Goal: Task Accomplishment & Management: Manage account settings

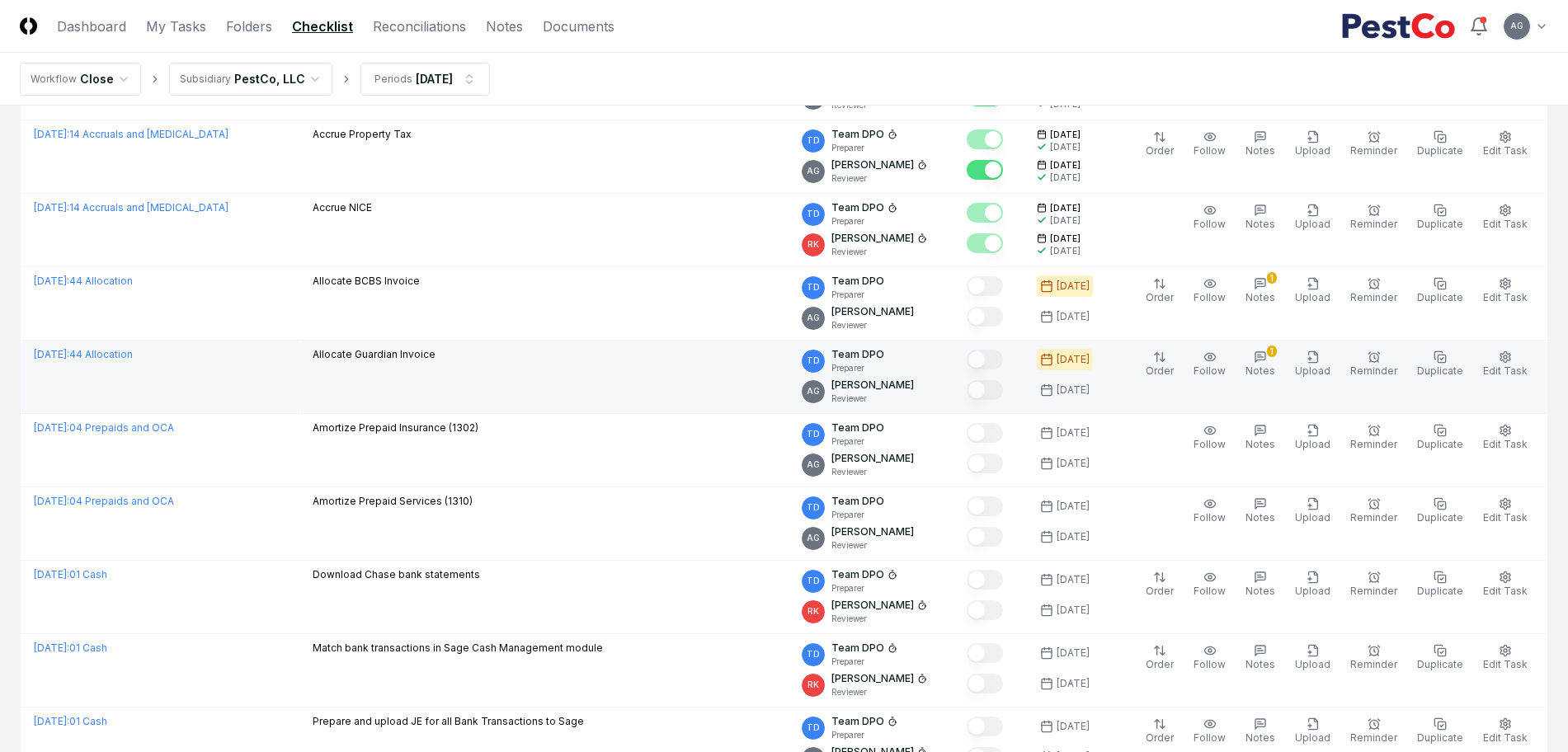
scroll to position [516, 0]
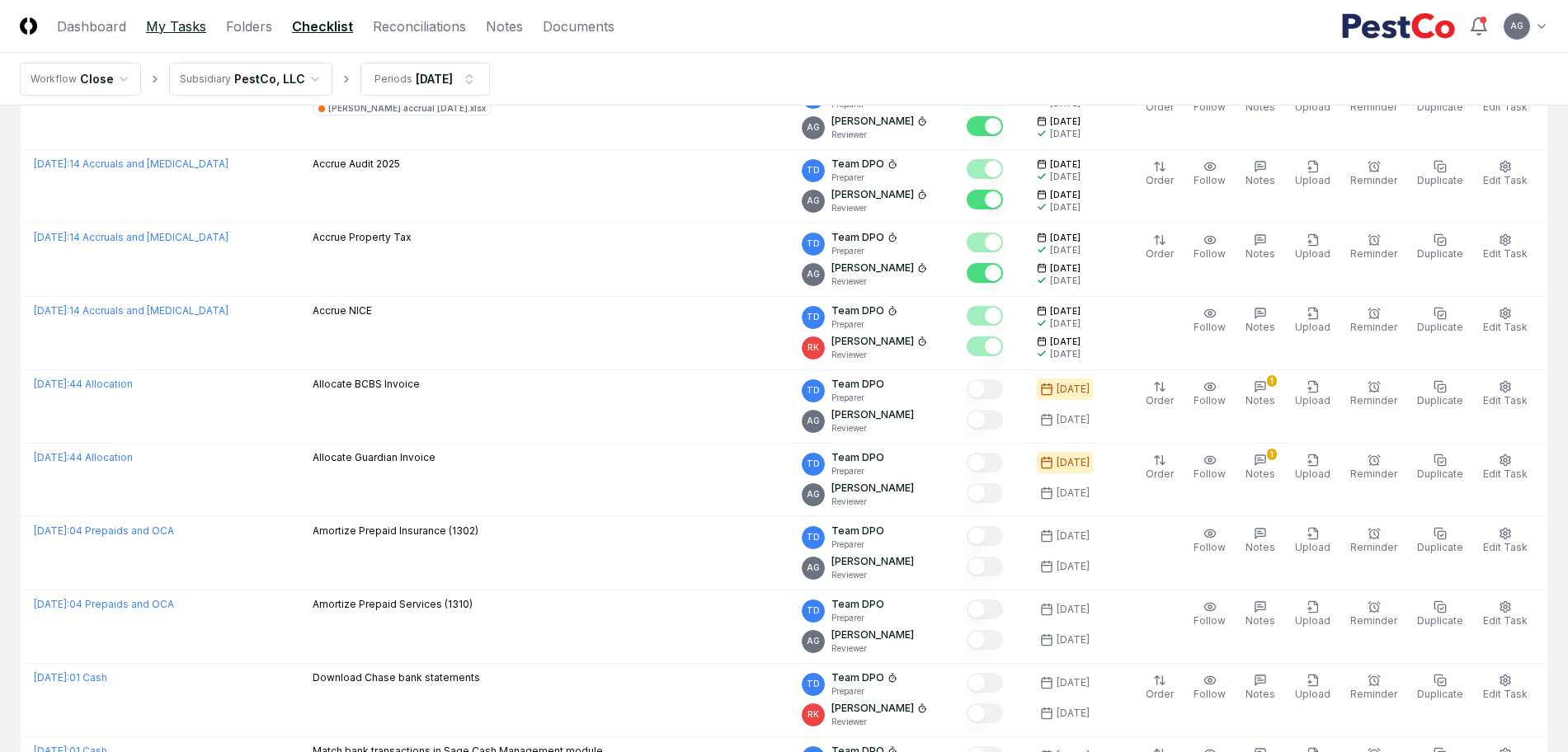
click at [167, 27] on link "My Tasks" at bounding box center [175, 26] width 60 height 19
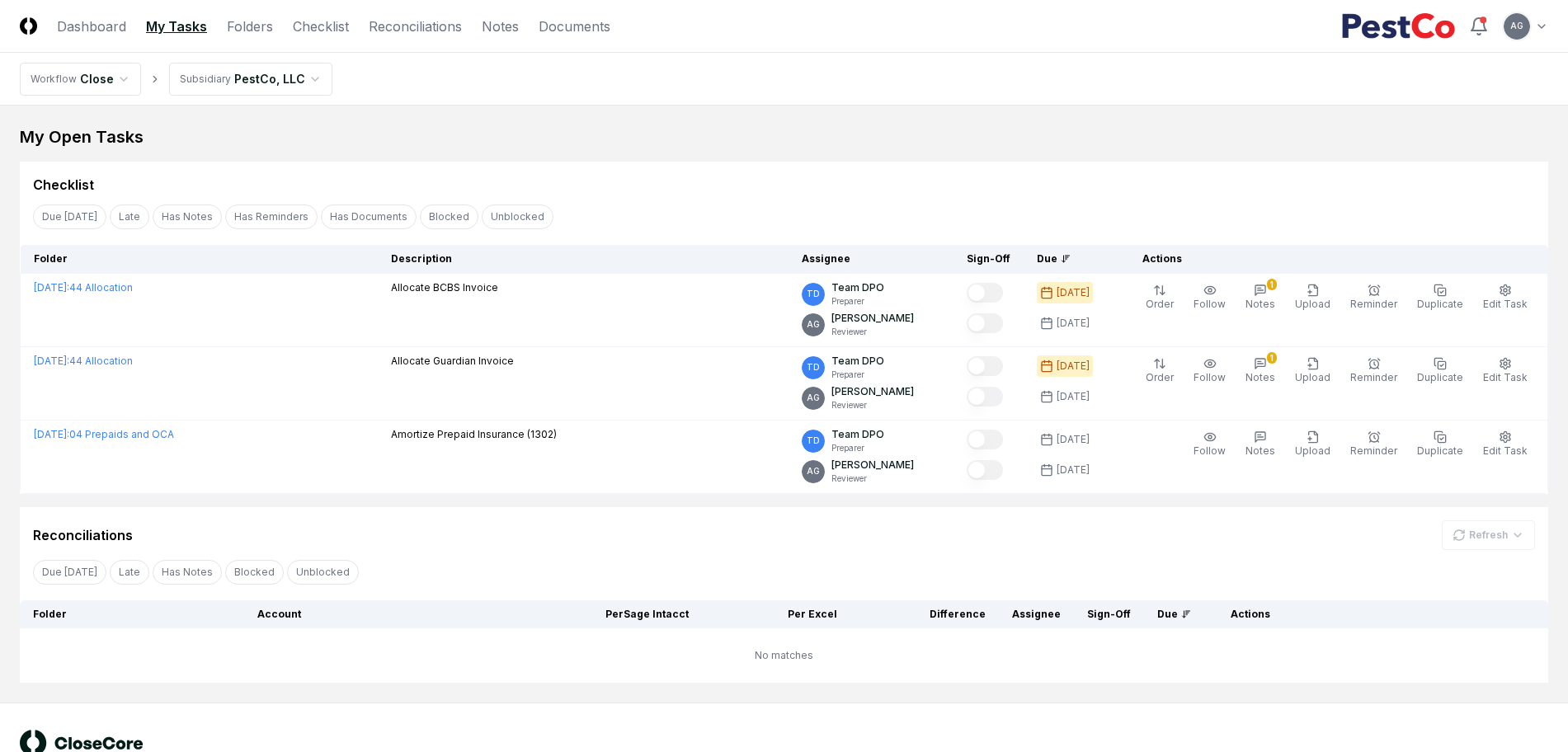
click at [718, 125] on div "My Open Tasks" at bounding box center [784, 136] width 1529 height 23
click at [423, 30] on link "Reconciliations" at bounding box center [415, 26] width 94 height 19
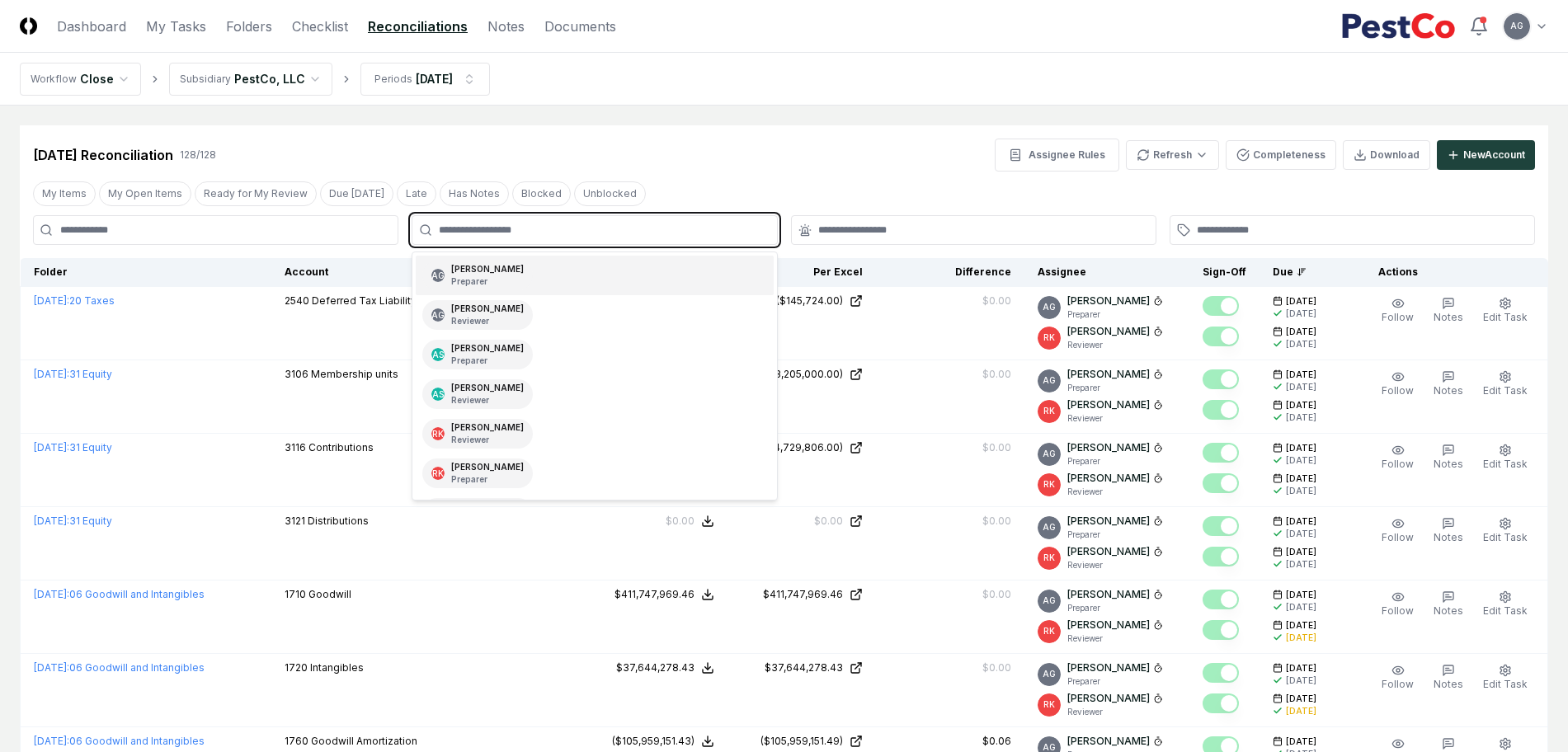
click at [463, 236] on input "text" at bounding box center [602, 230] width 327 height 15
click at [589, 277] on div "AG [PERSON_NAME] Preparer" at bounding box center [593, 275] width 357 height 40
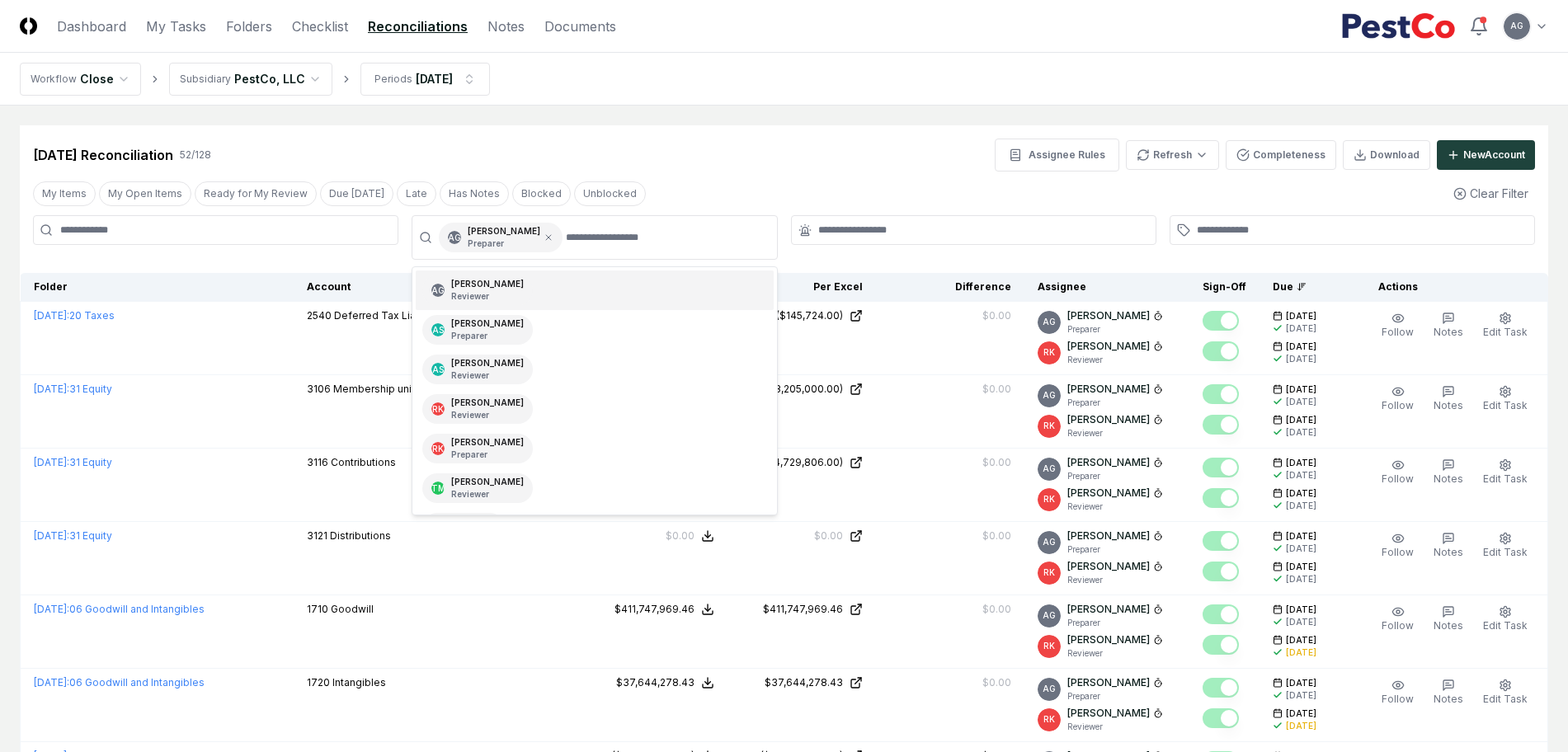
click at [727, 131] on div "[DATE] Reconciliation 52 / 128 Assignee Rules Refresh Completeness Download New…" at bounding box center [784, 148] width 1529 height 46
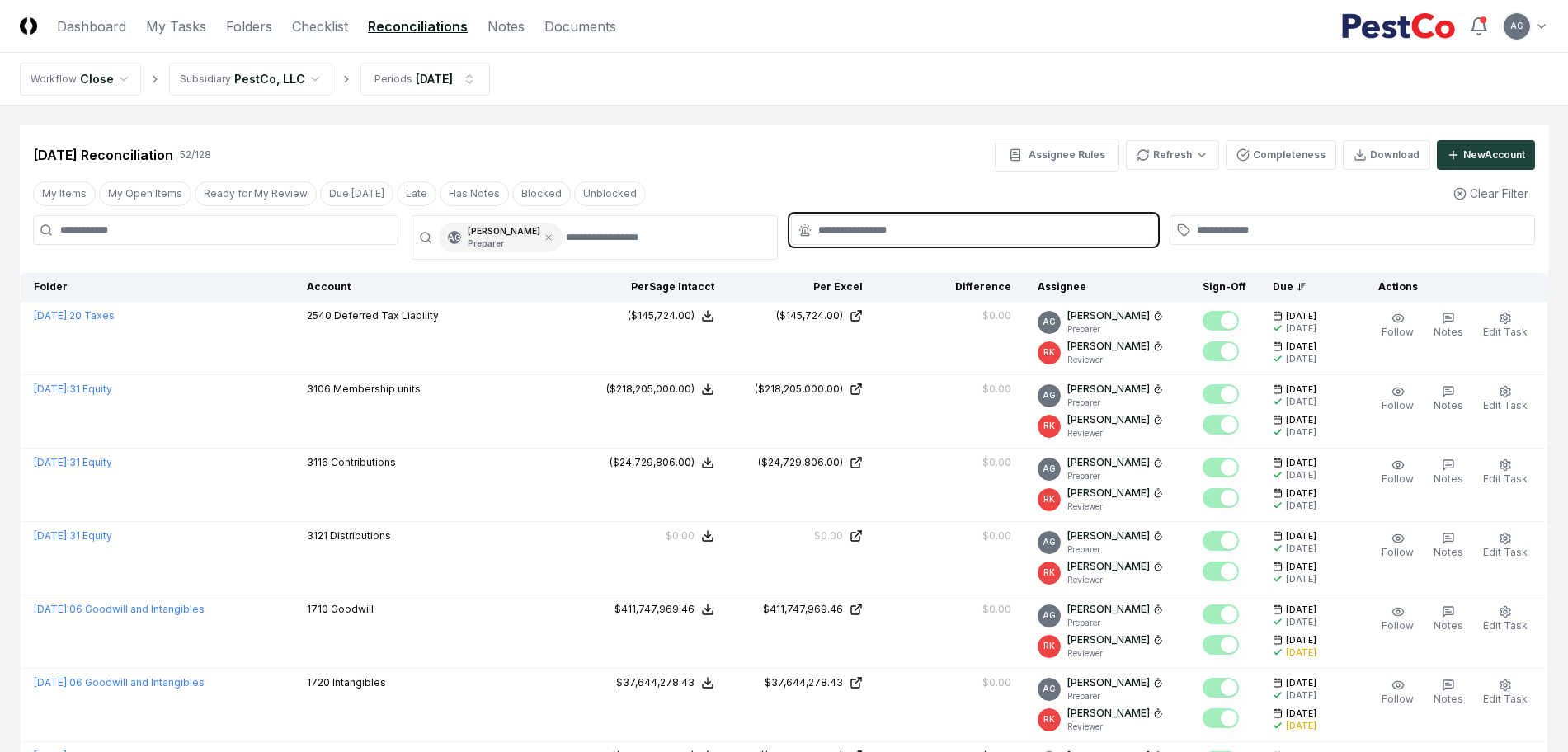
click at [939, 232] on input "text" at bounding box center [982, 230] width 327 height 15
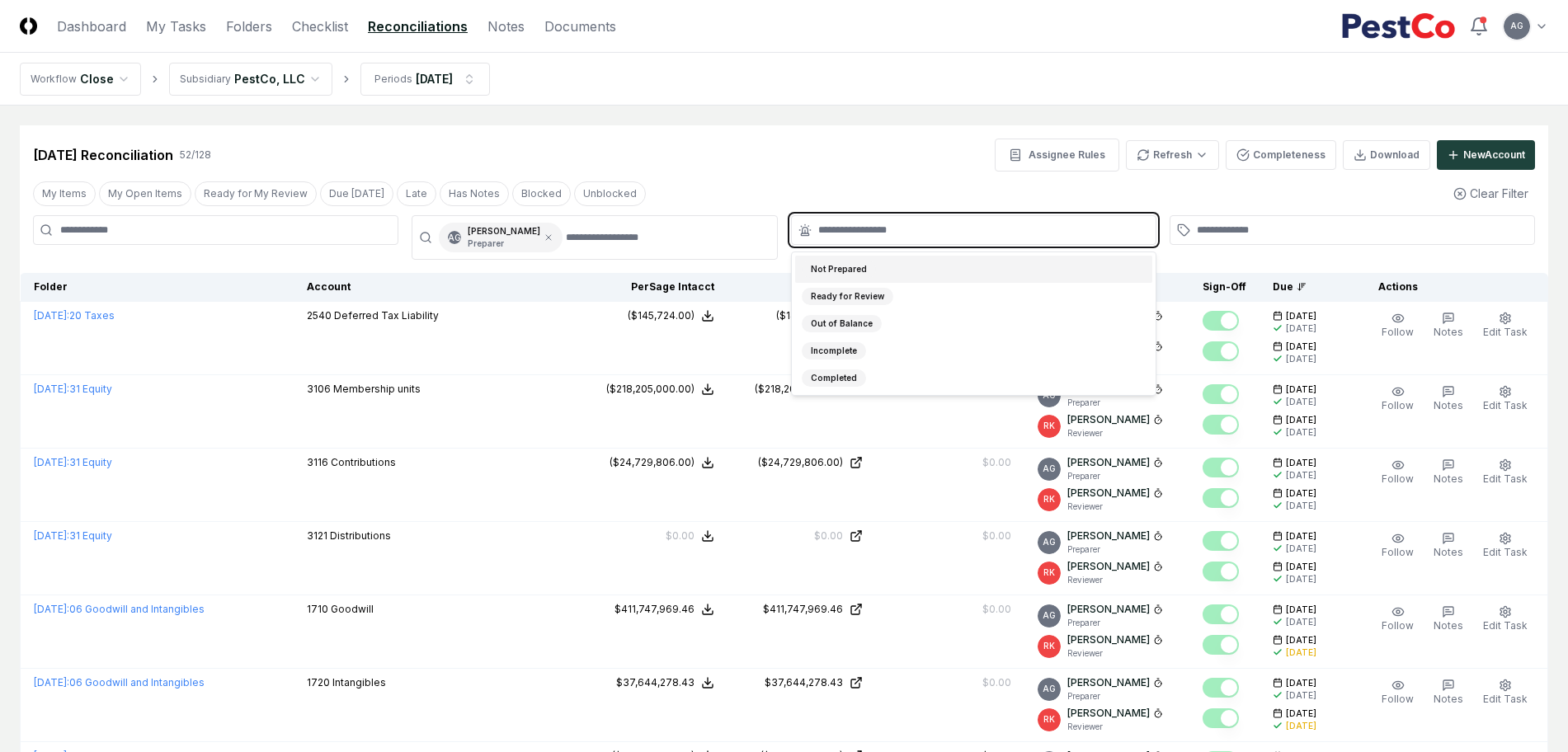
click at [924, 268] on div "Not Prepared" at bounding box center [974, 269] width 357 height 27
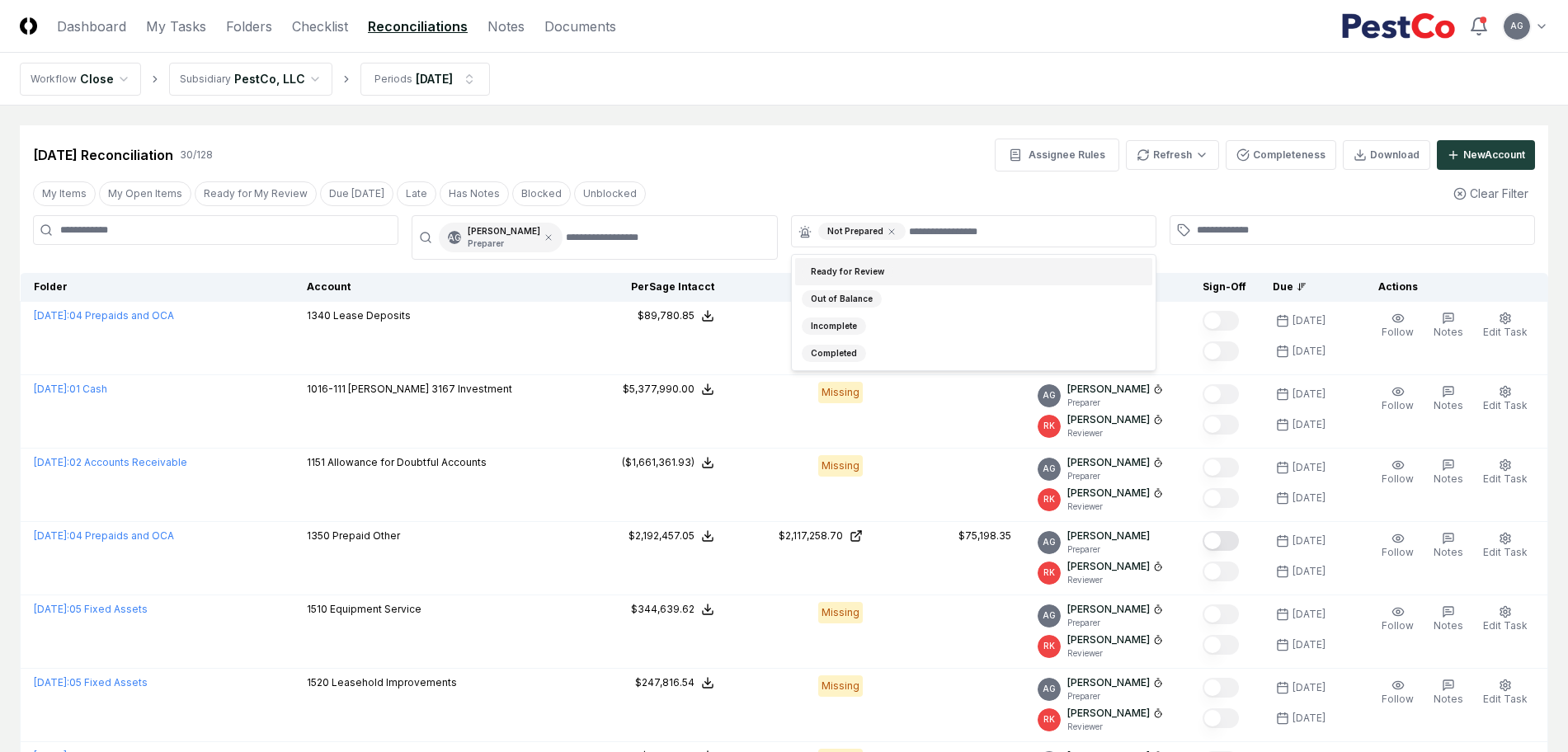
click at [873, 72] on nav "Workflow Close Subsidiary PestCo, LLC Periods [DATE]" at bounding box center [784, 79] width 1568 height 53
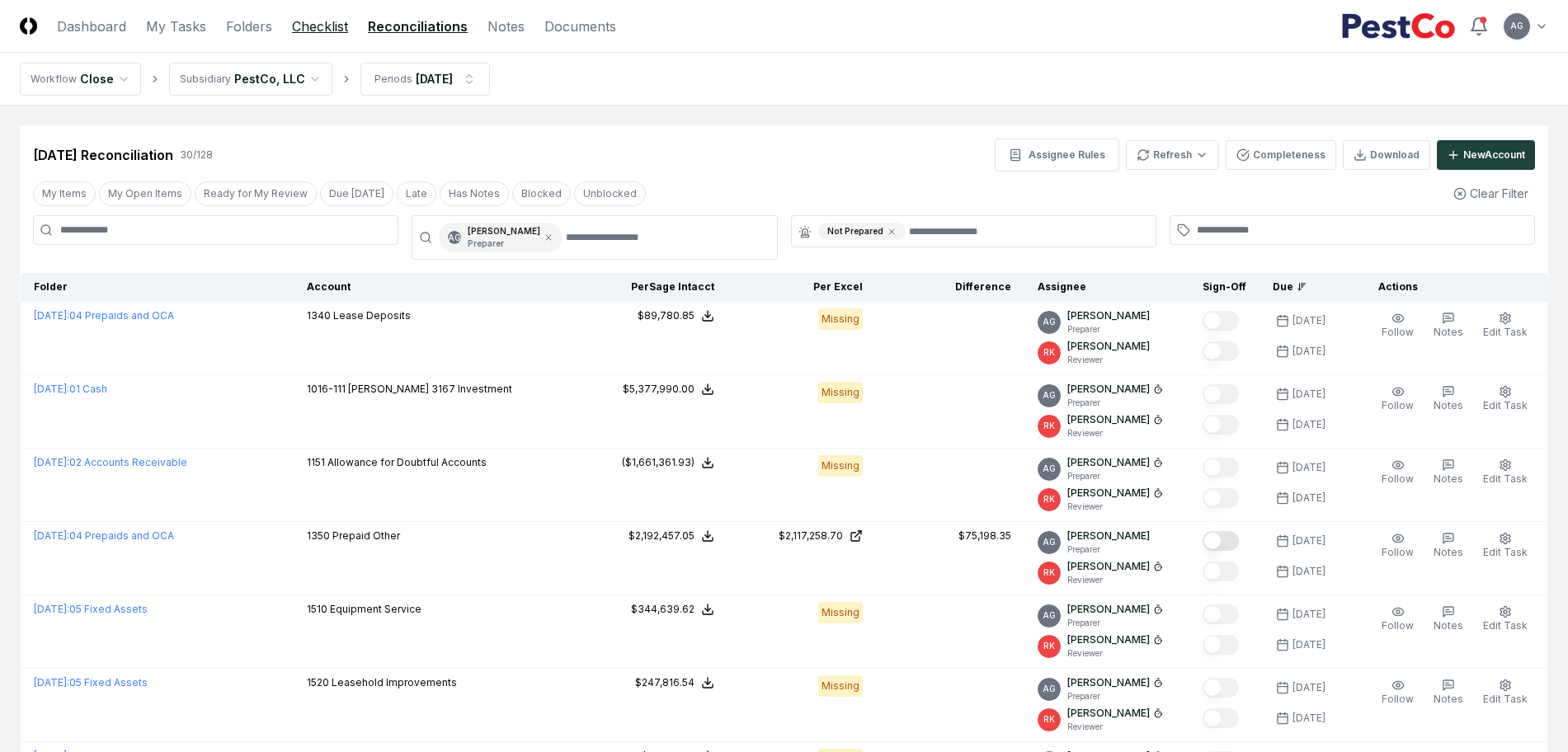
click at [313, 33] on link "Checklist" at bounding box center [320, 26] width 57 height 19
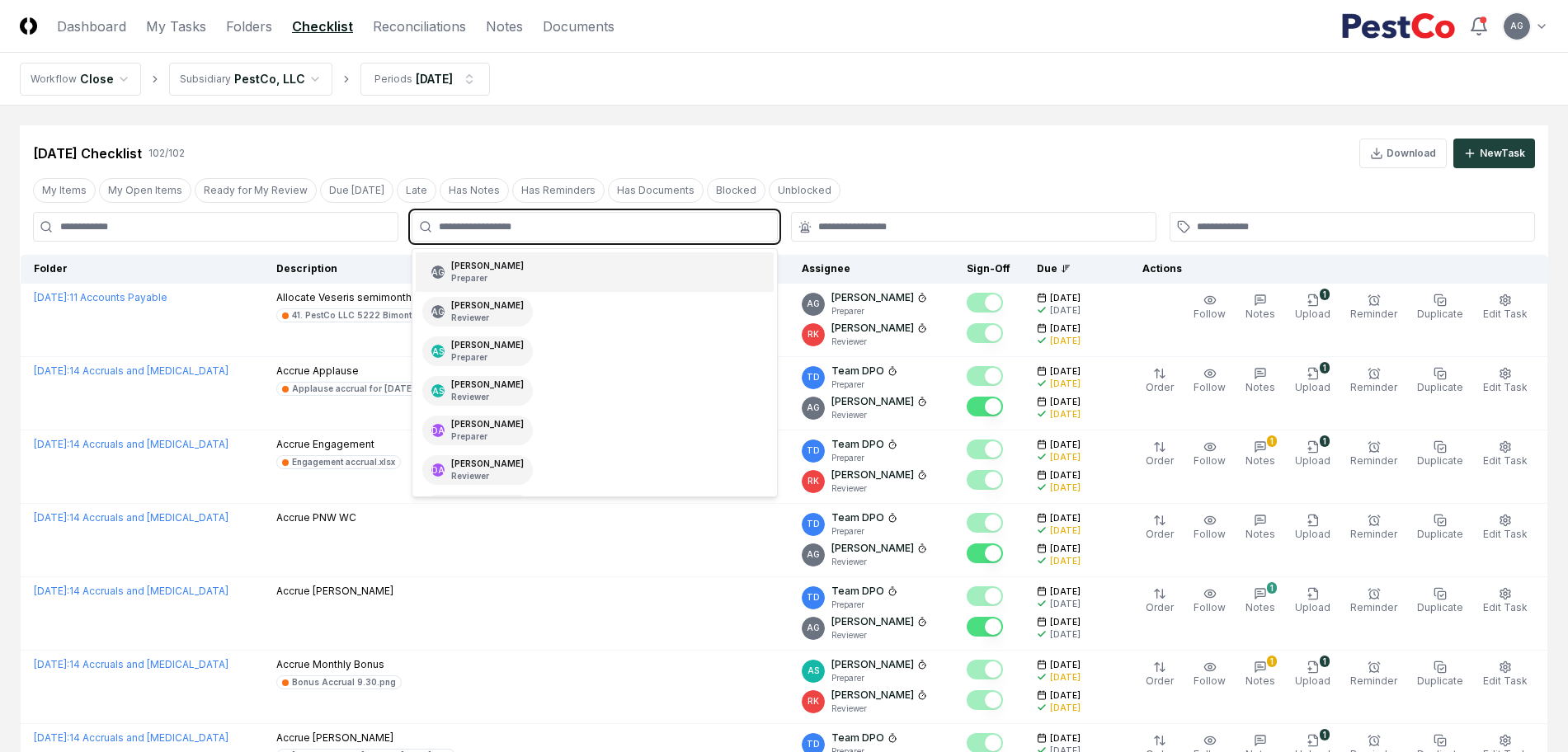
click at [505, 224] on input "text" at bounding box center [602, 227] width 327 height 15
click at [524, 277] on p "Preparer" at bounding box center [488, 278] width 72 height 12
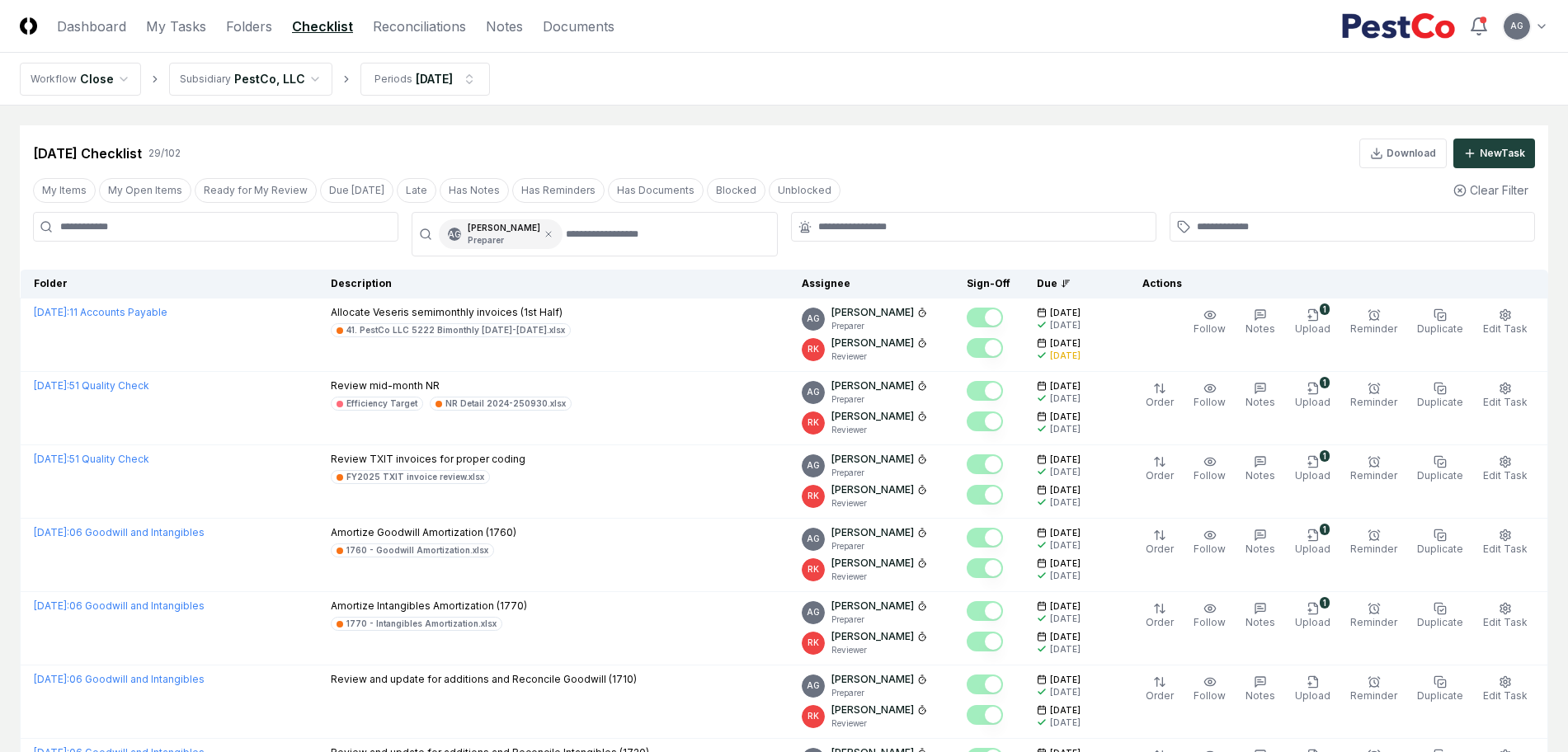
click at [857, 153] on div "[DATE] Checklist 29 / 102 Download New Task" at bounding box center [784, 153] width 1502 height 30
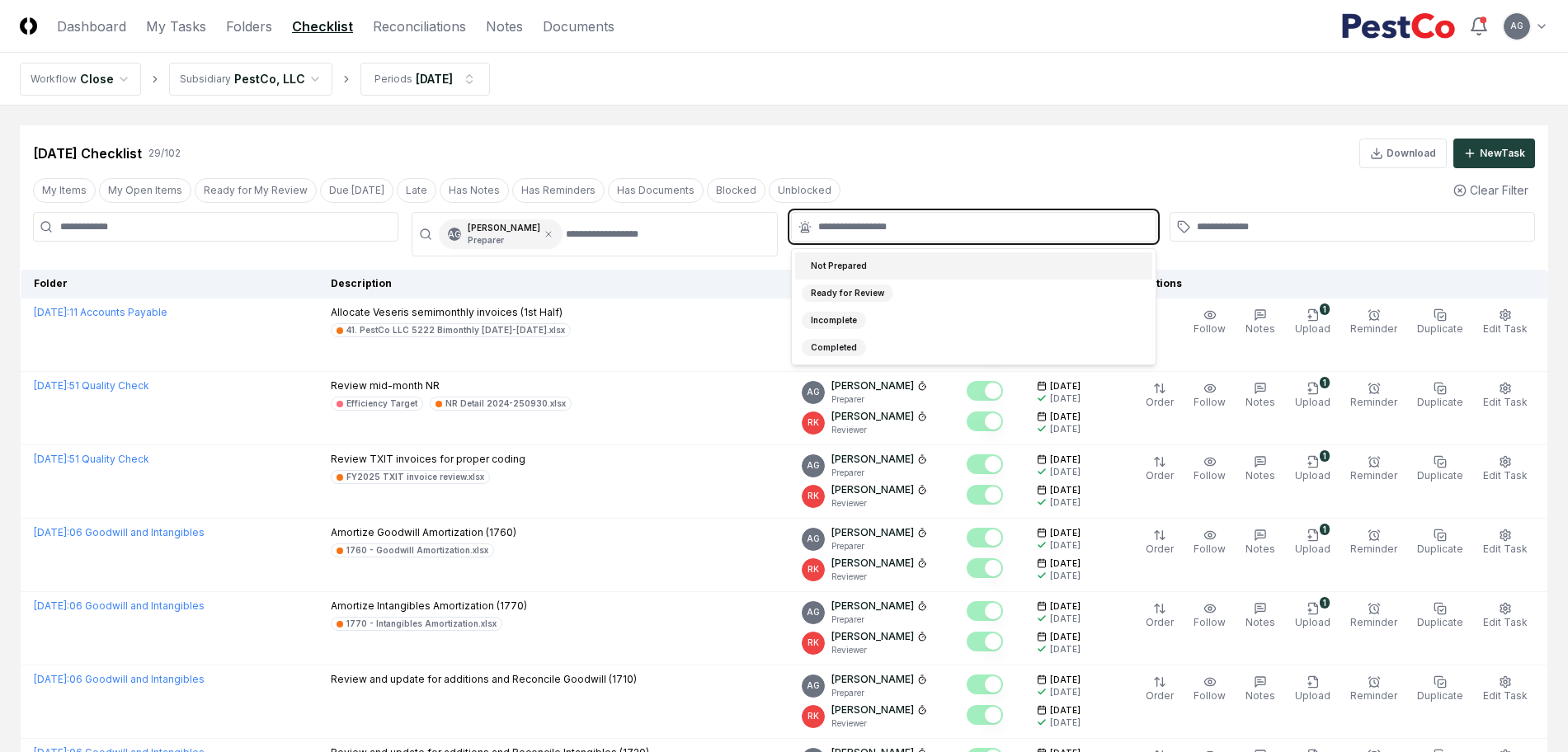
click at [880, 234] on input "text" at bounding box center [982, 227] width 327 height 15
click at [906, 261] on div "Not Prepared" at bounding box center [974, 265] width 357 height 27
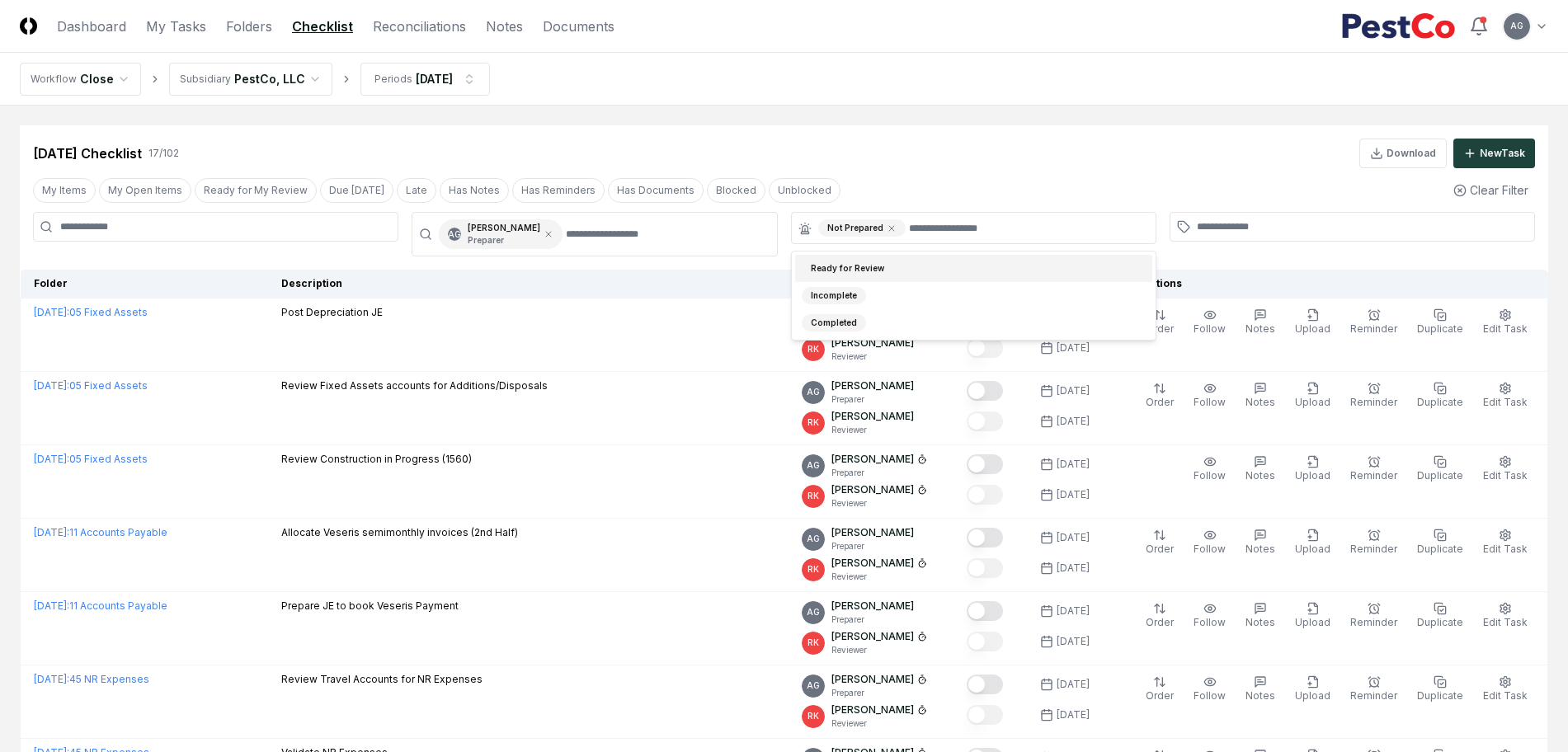
click at [924, 137] on div "[DATE] Checklist 17 / 102 Download New Task" at bounding box center [784, 147] width 1529 height 43
click at [900, 134] on div "[DATE] Checklist 17 / 102 Download New Task" at bounding box center [784, 147] width 1529 height 43
